Goal: Use online tool/utility: Utilize a website feature to perform a specific function

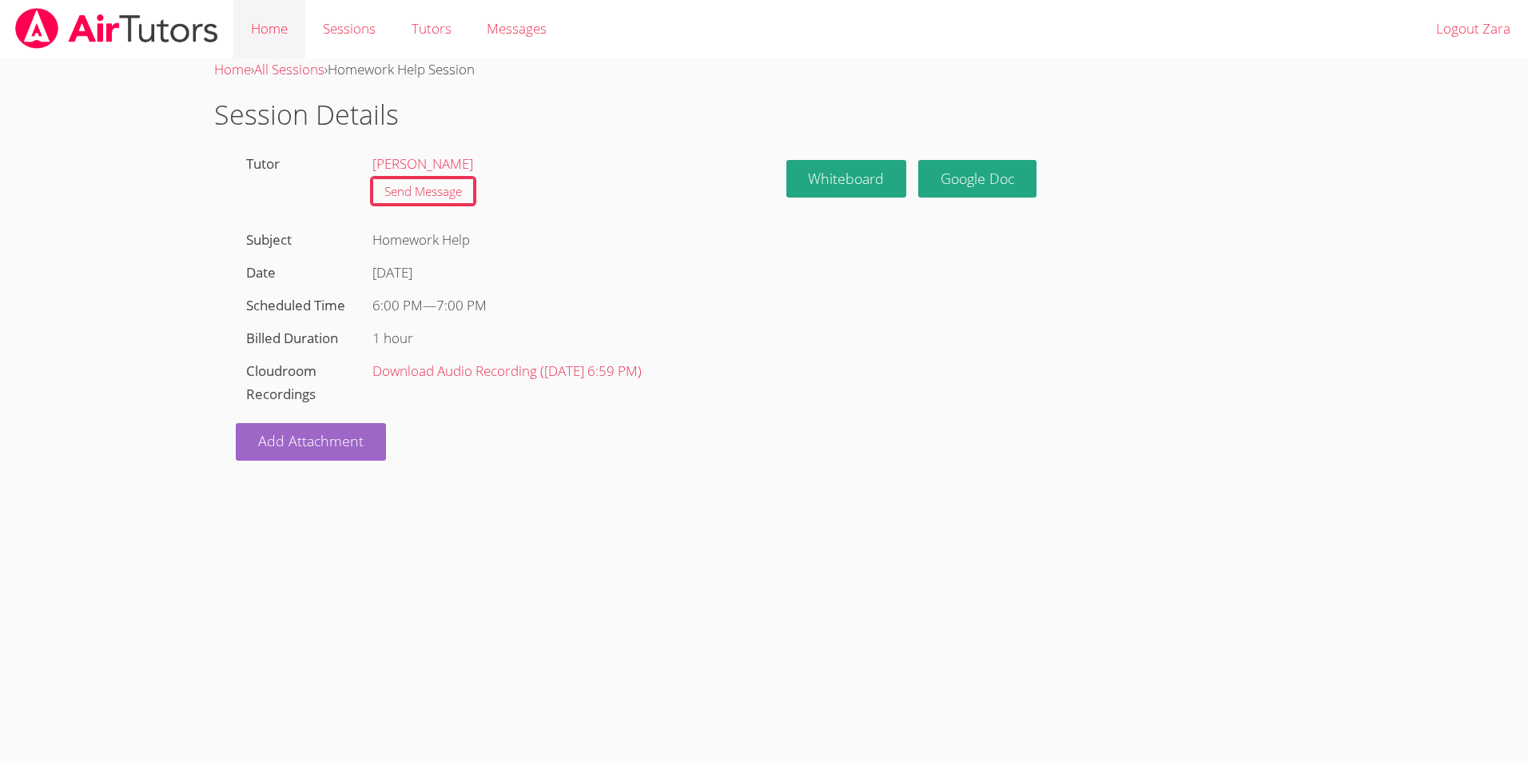
click at [280, 31] on link "Home" at bounding box center [269, 29] width 72 height 58
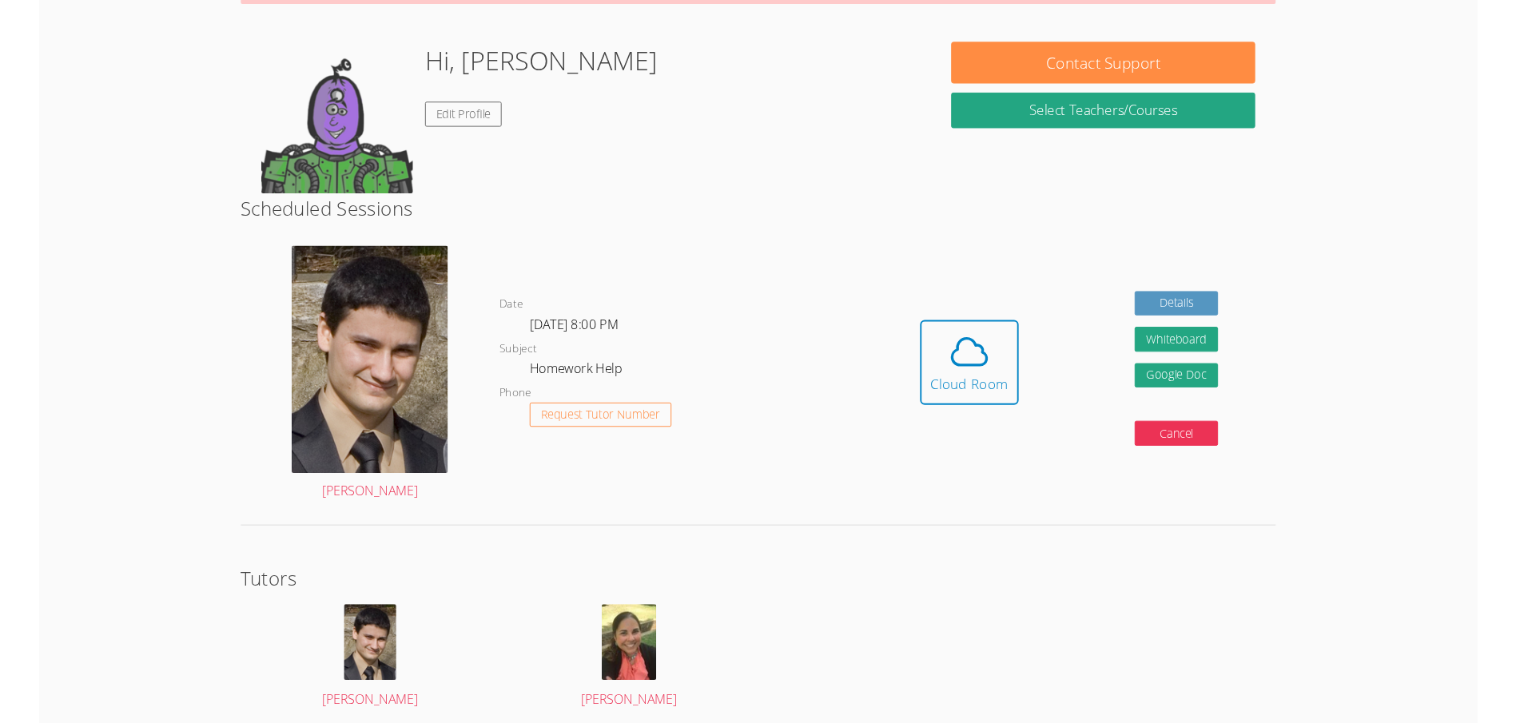
scroll to position [128, 0]
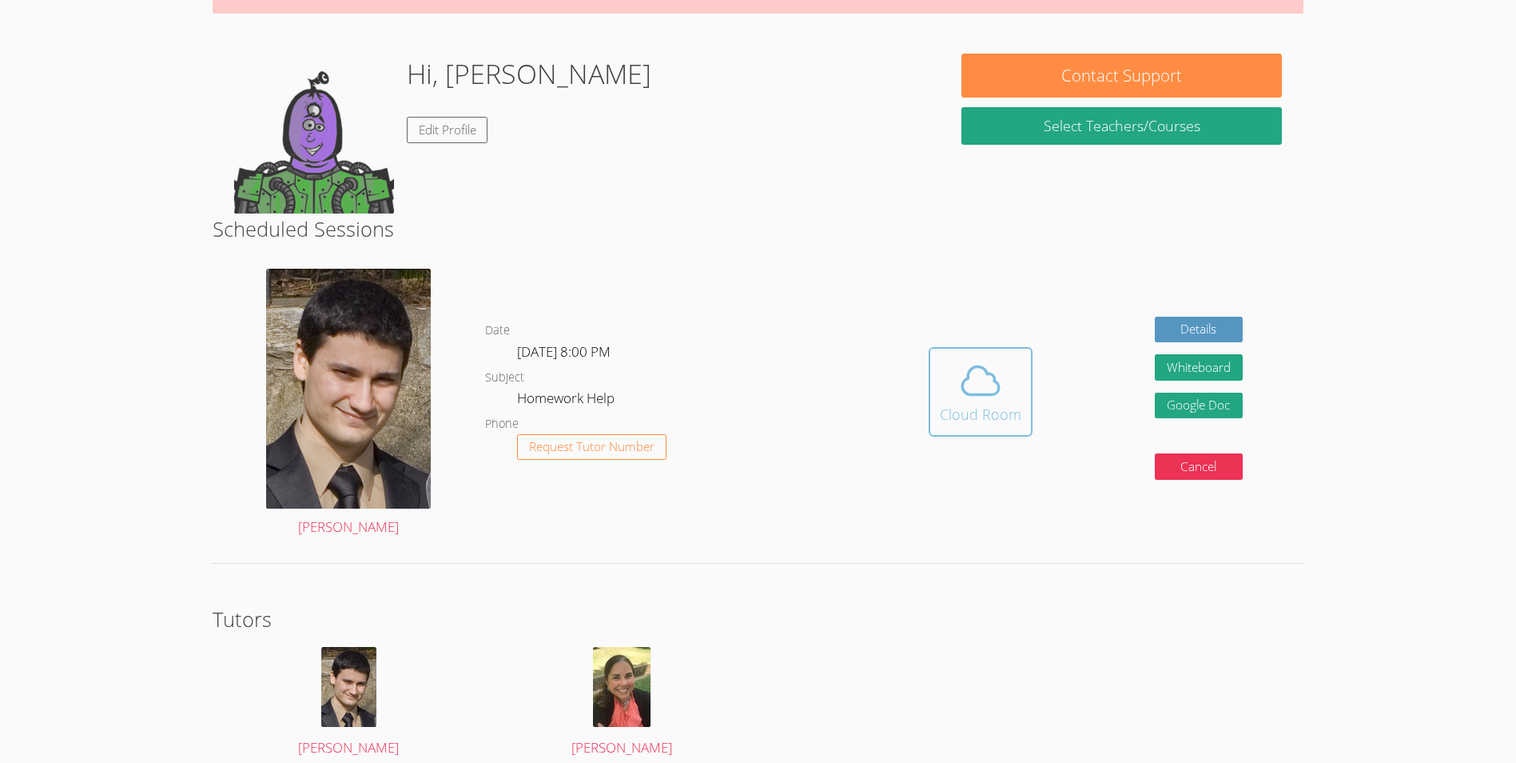
click at [968, 391] on icon at bounding box center [980, 380] width 45 height 45
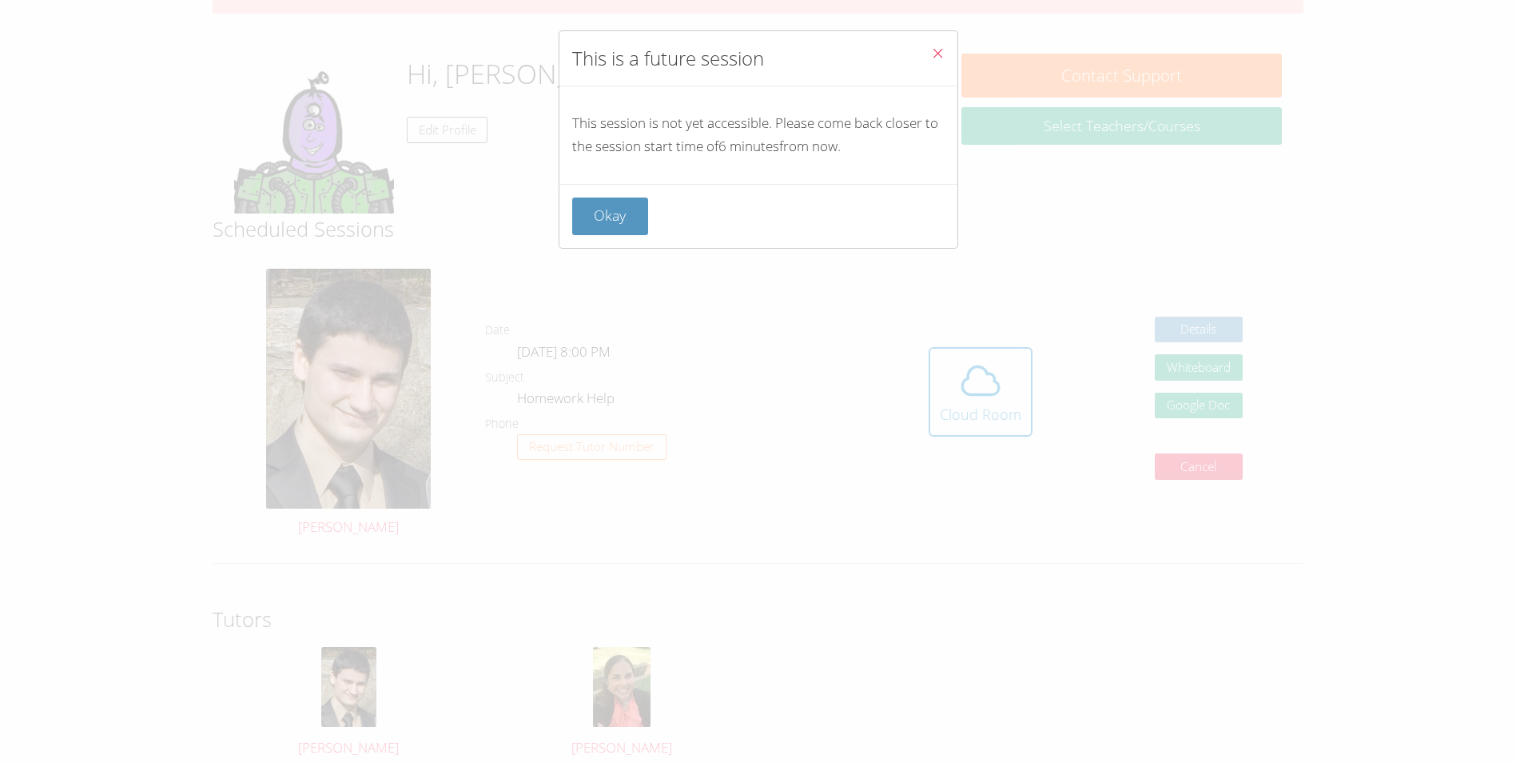
click at [931, 58] on icon "Close" at bounding box center [938, 53] width 14 height 14
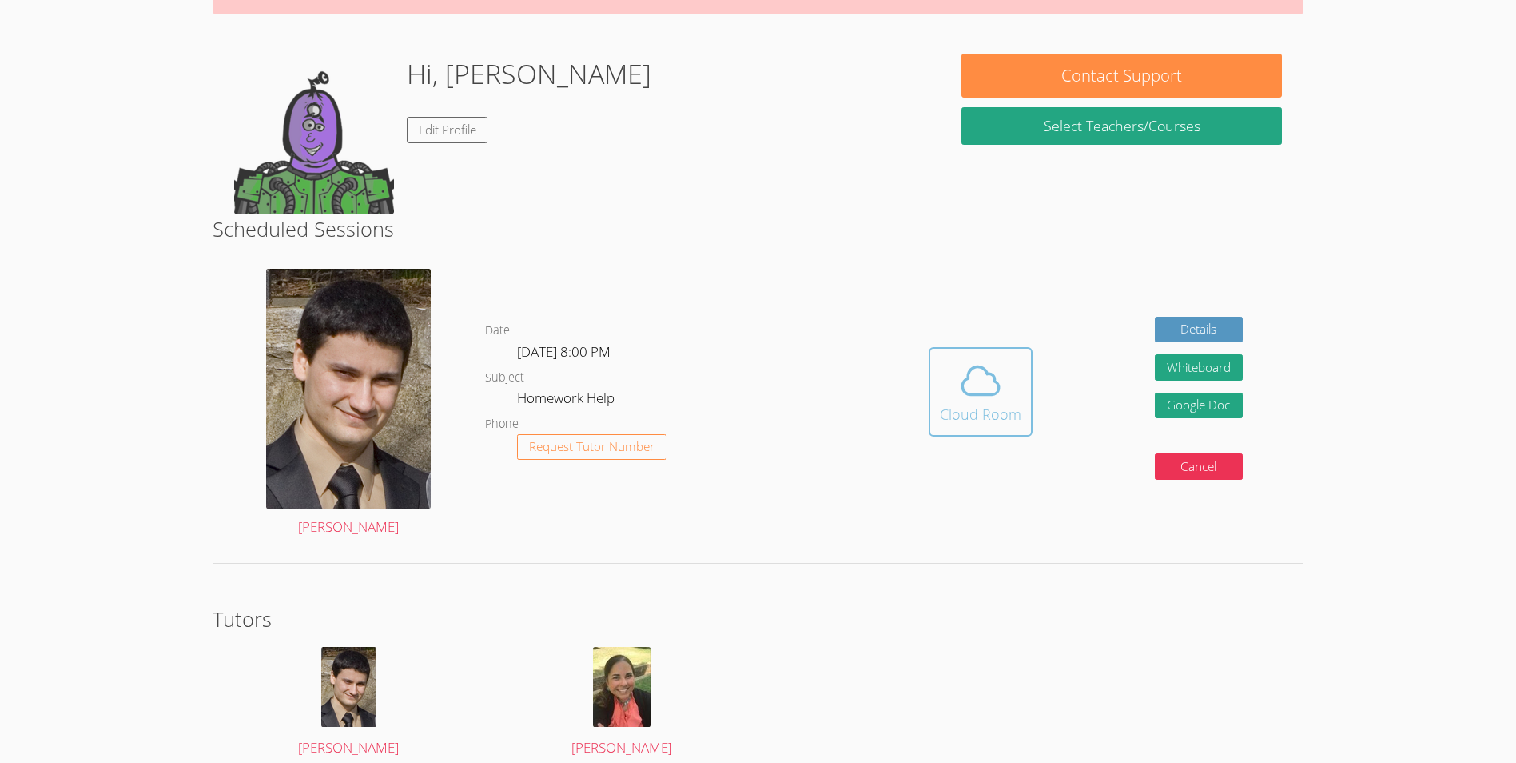
click at [981, 392] on icon at bounding box center [980, 380] width 45 height 45
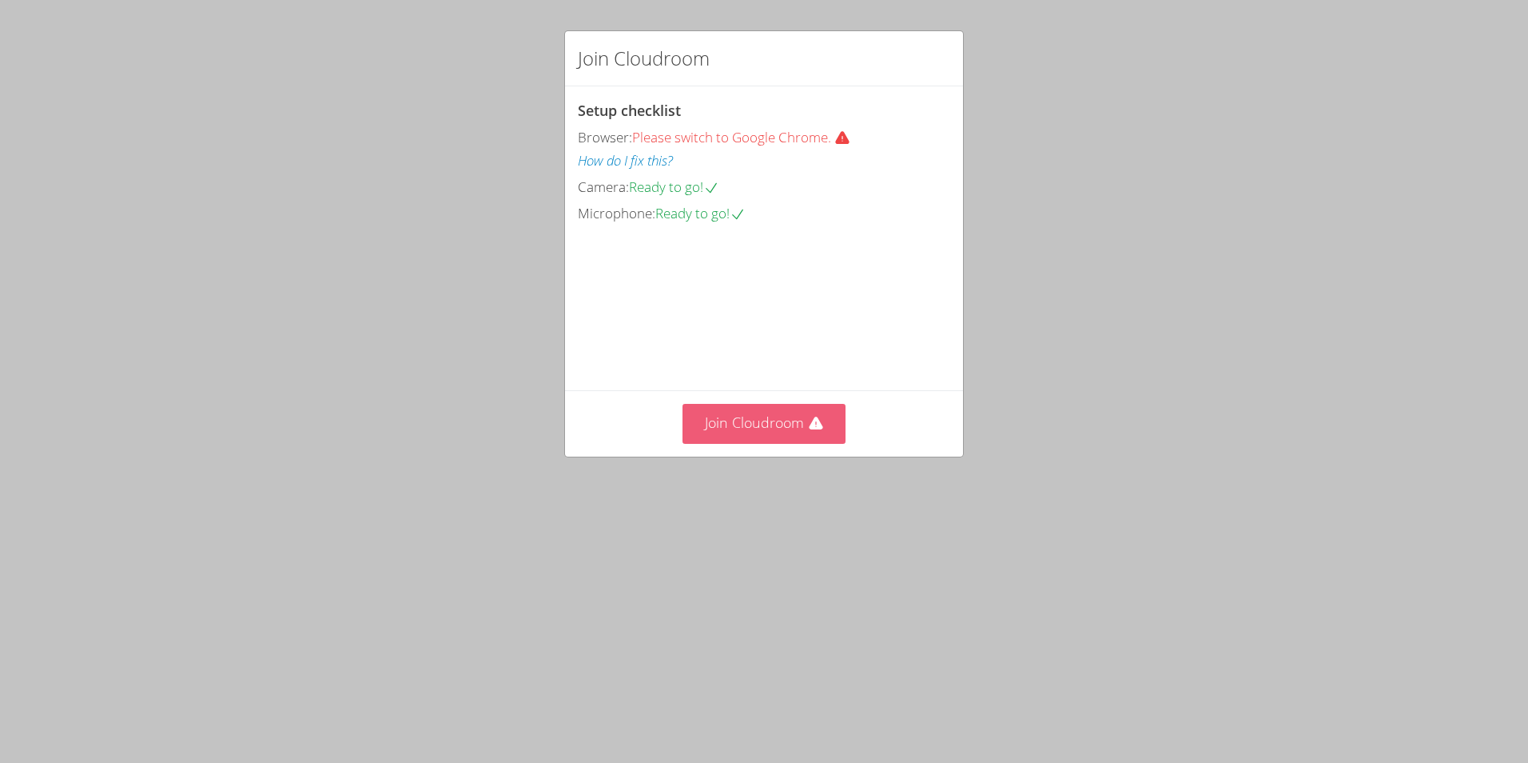
click at [787, 443] on button "Join Cloudroom" at bounding box center [765, 423] width 164 height 39
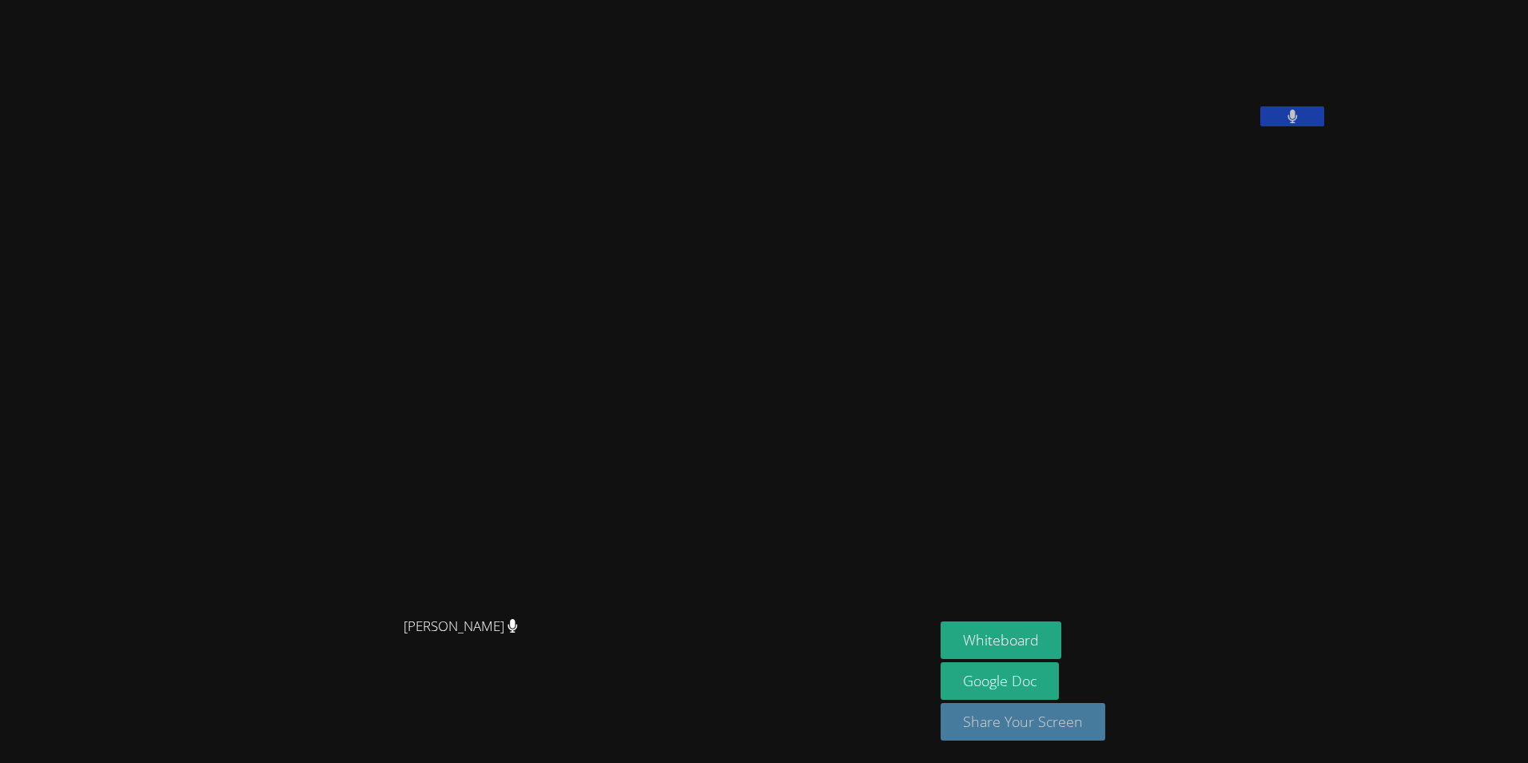
click at [1008, 731] on button "Share Your Screen" at bounding box center [1023, 722] width 165 height 38
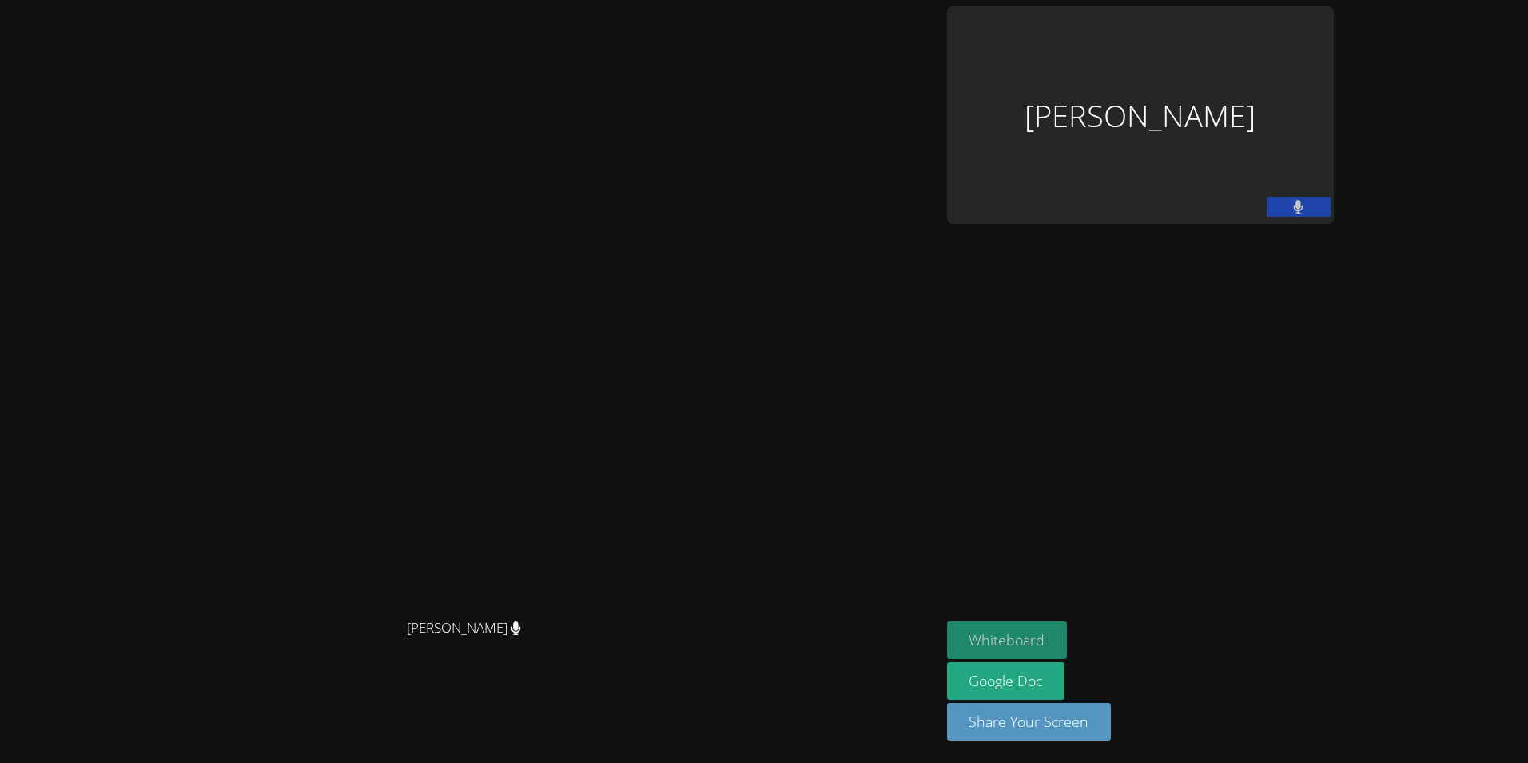
click at [1068, 654] on button "Whiteboard" at bounding box center [1007, 640] width 121 height 38
